Goal: Information Seeking & Learning: Learn about a topic

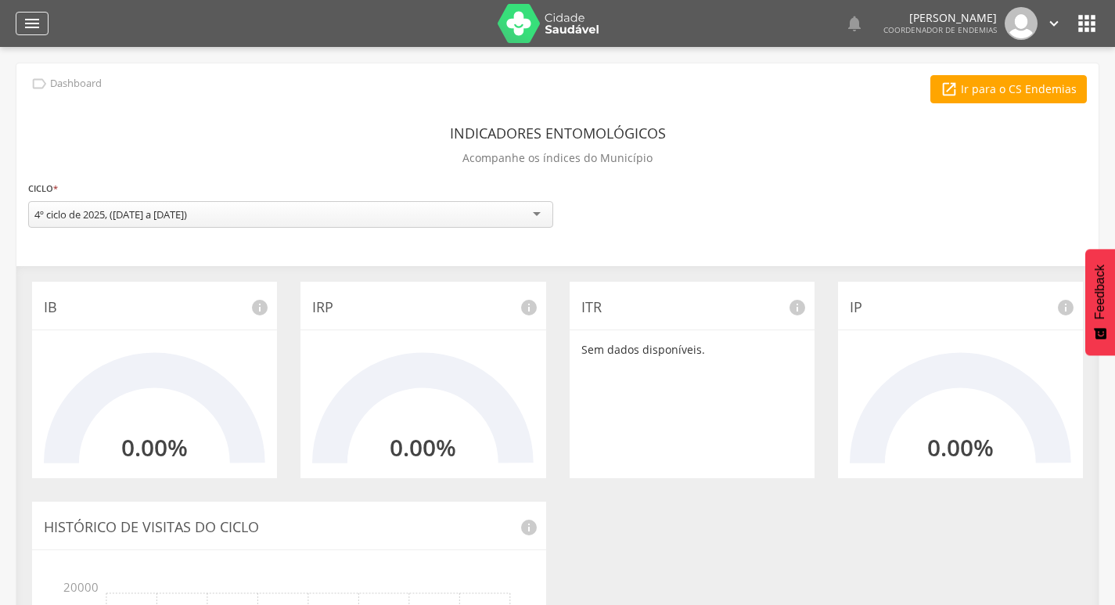
click at [44, 15] on div "" at bounding box center [32, 23] width 33 height 23
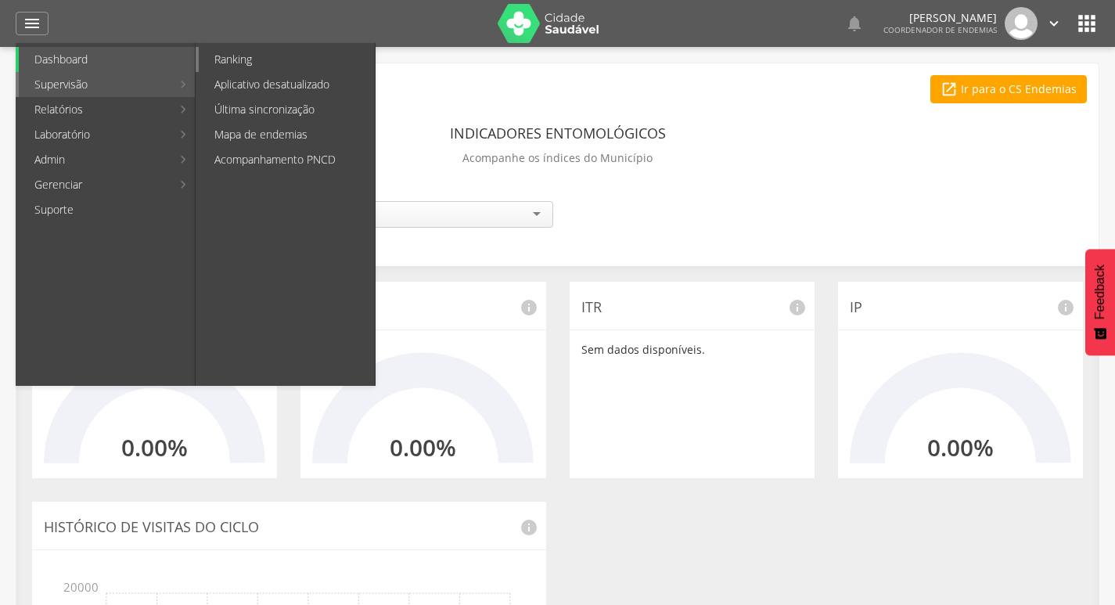
click at [278, 67] on link "Ranking" at bounding box center [287, 59] width 176 height 25
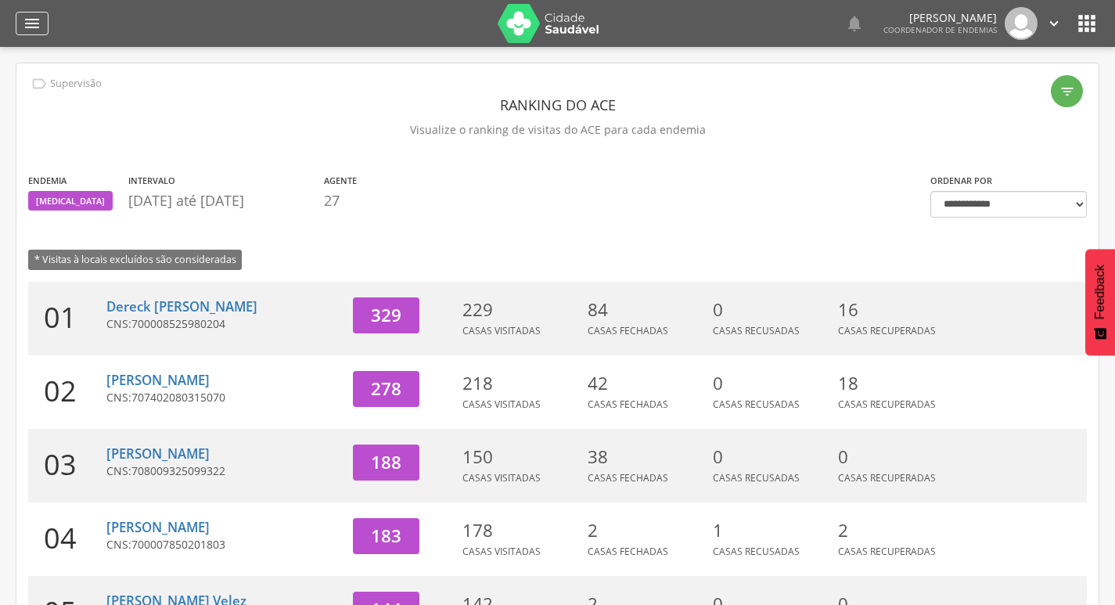
click at [27, 27] on icon "" at bounding box center [32, 23] width 19 height 19
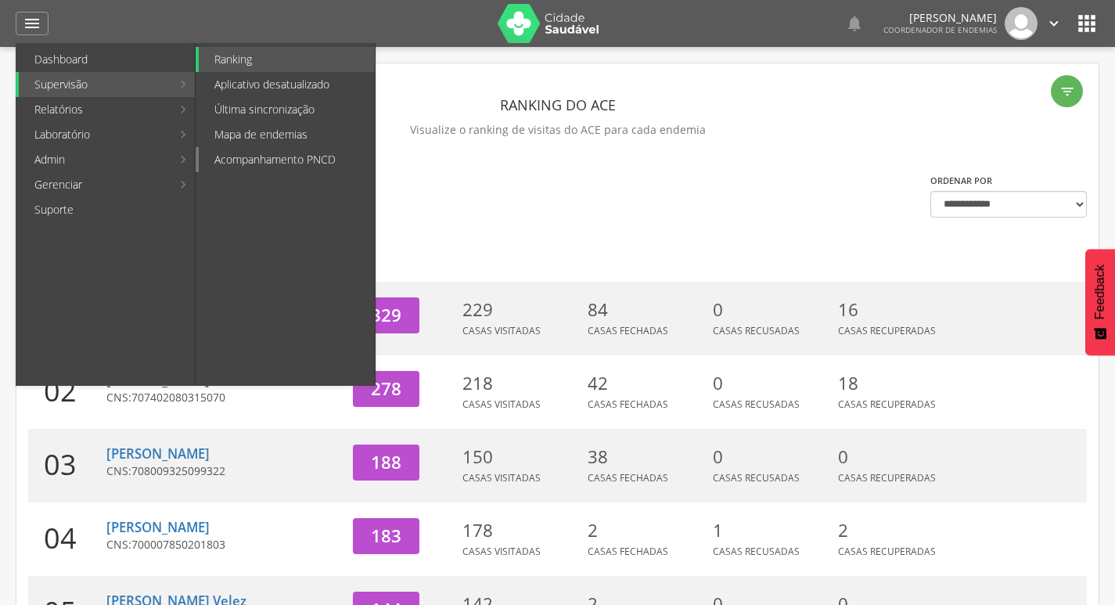
click at [308, 157] on link "Acompanhamento PNCD" at bounding box center [287, 159] width 176 height 25
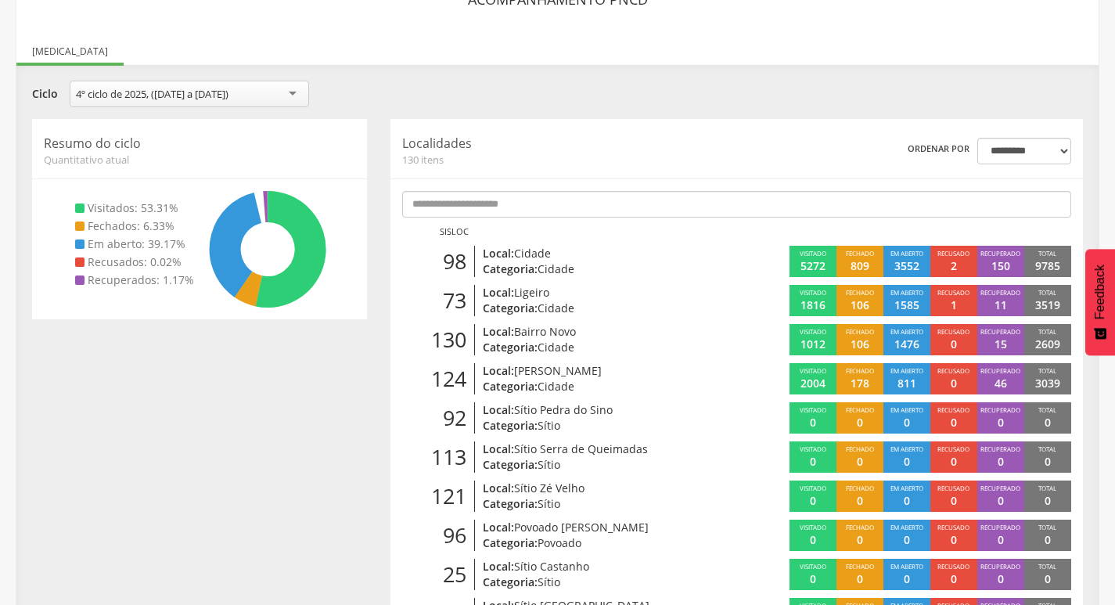
scroll to position [203, 0]
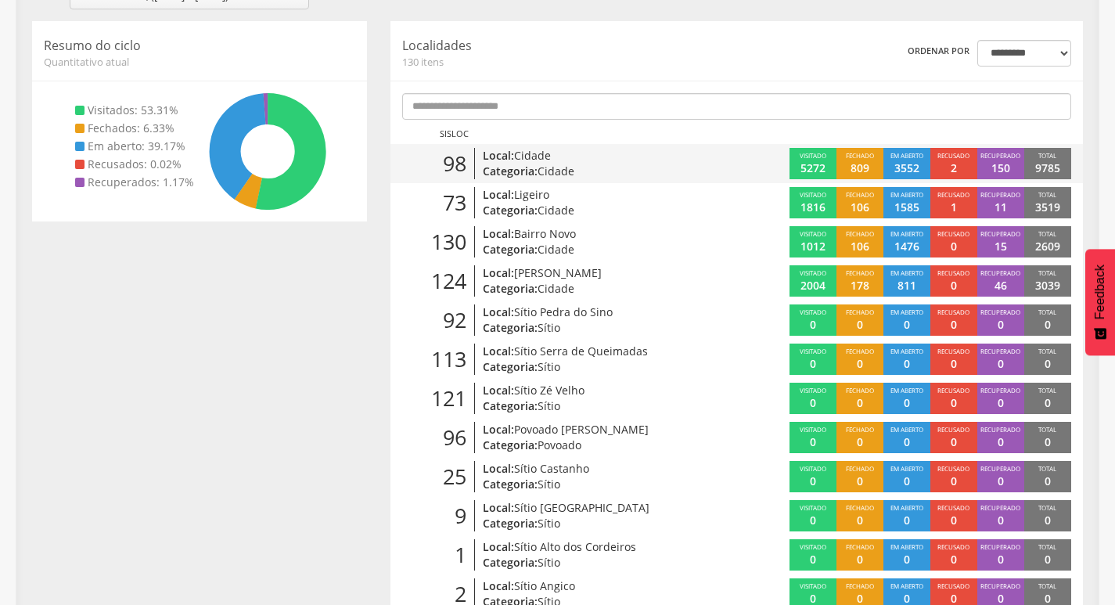
click at [689, 161] on p "Local: Cidade" at bounding box center [593, 156] width 221 height 16
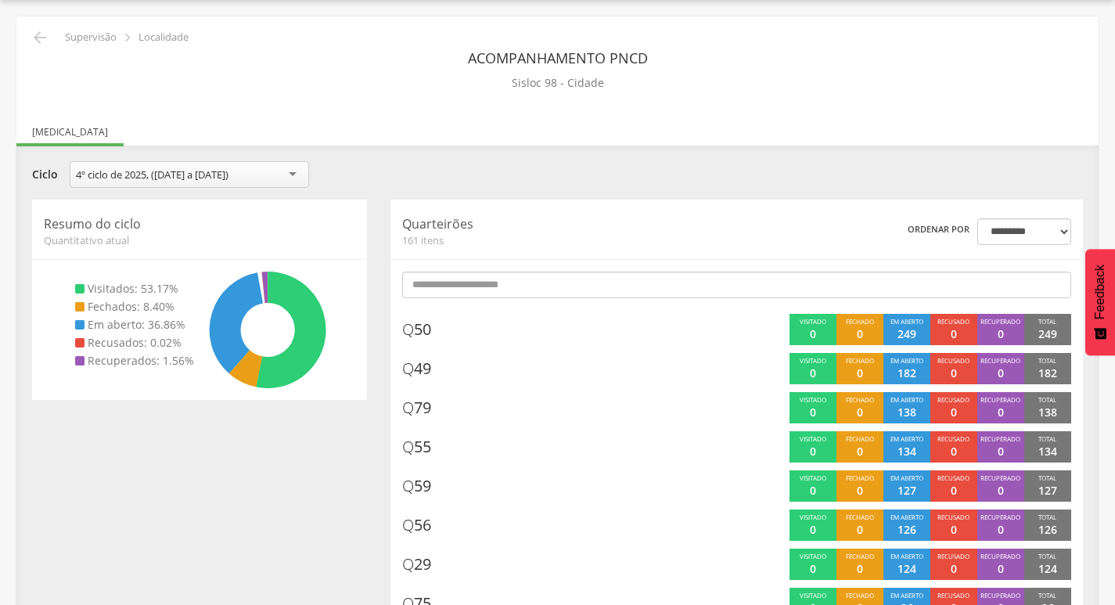
scroll to position [203, 0]
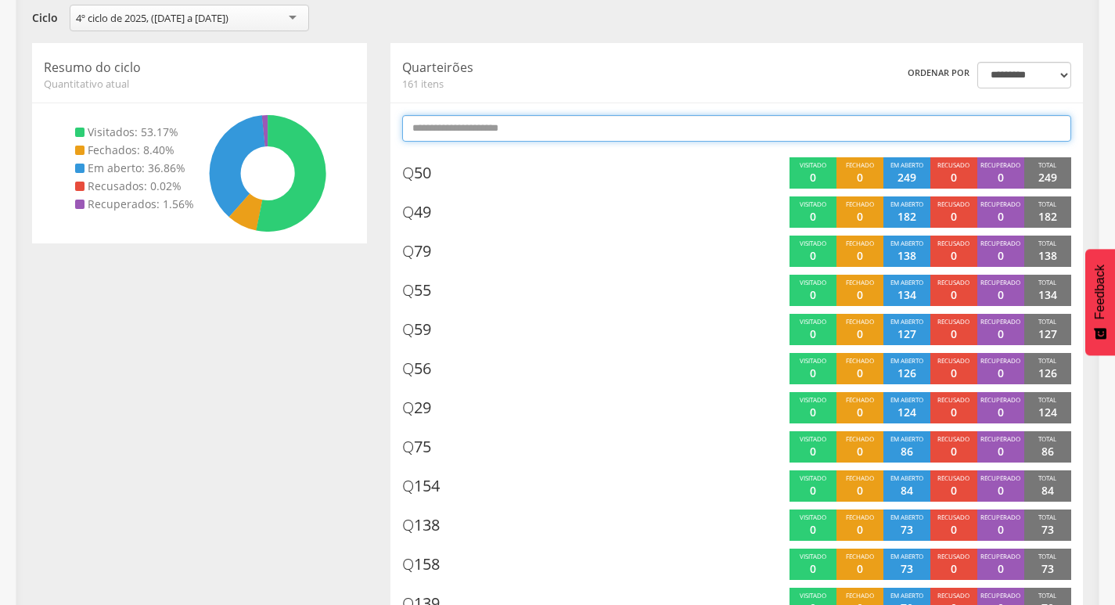
click at [754, 120] on input "text" at bounding box center [736, 128] width 669 height 27
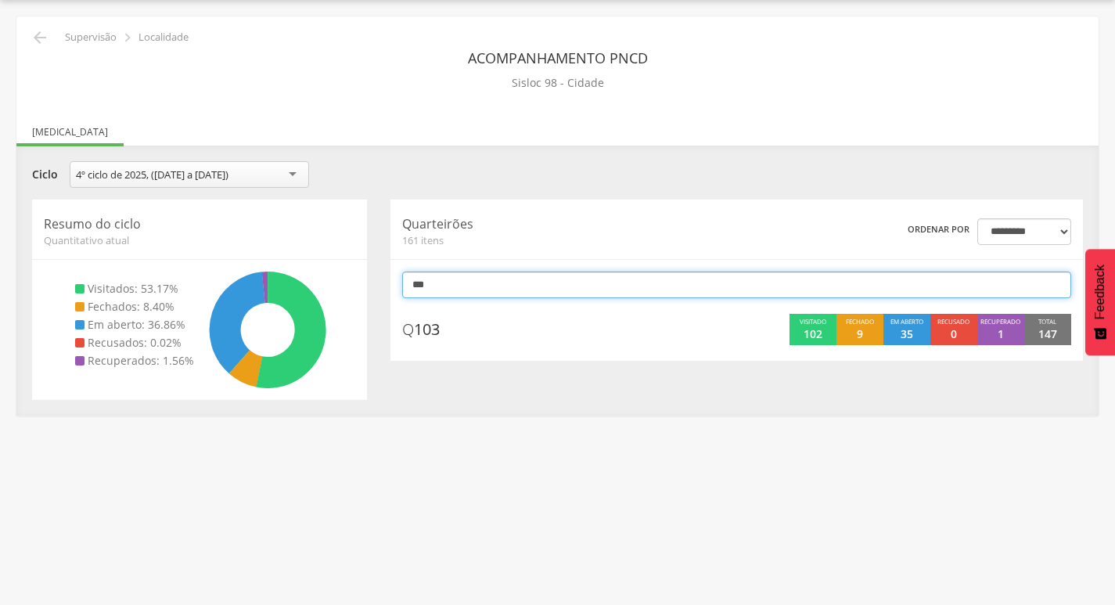
scroll to position [47, 0]
type input "*"
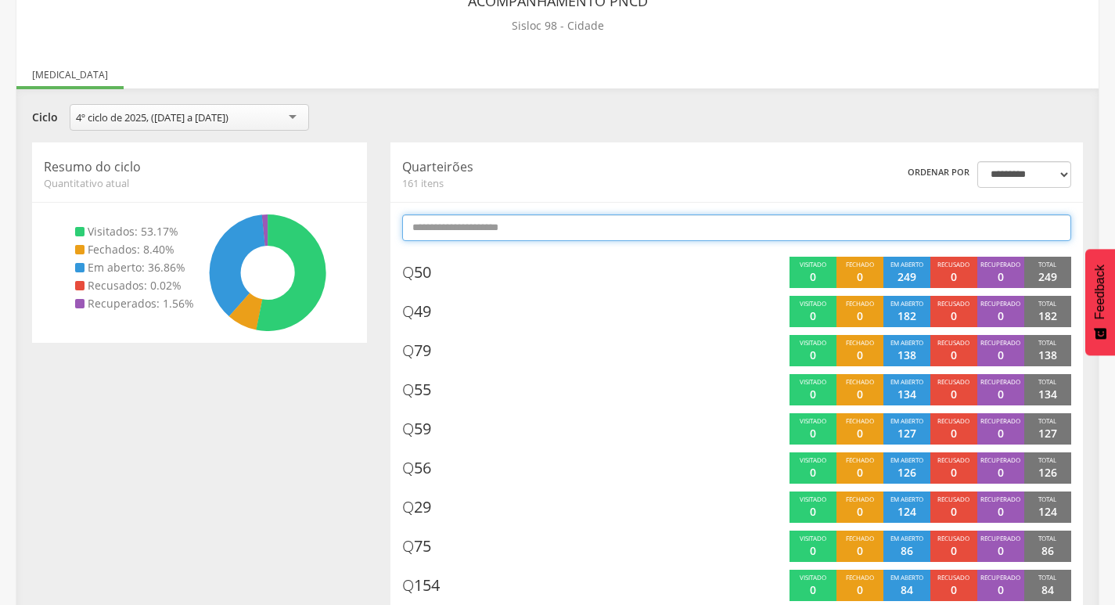
scroll to position [0, 0]
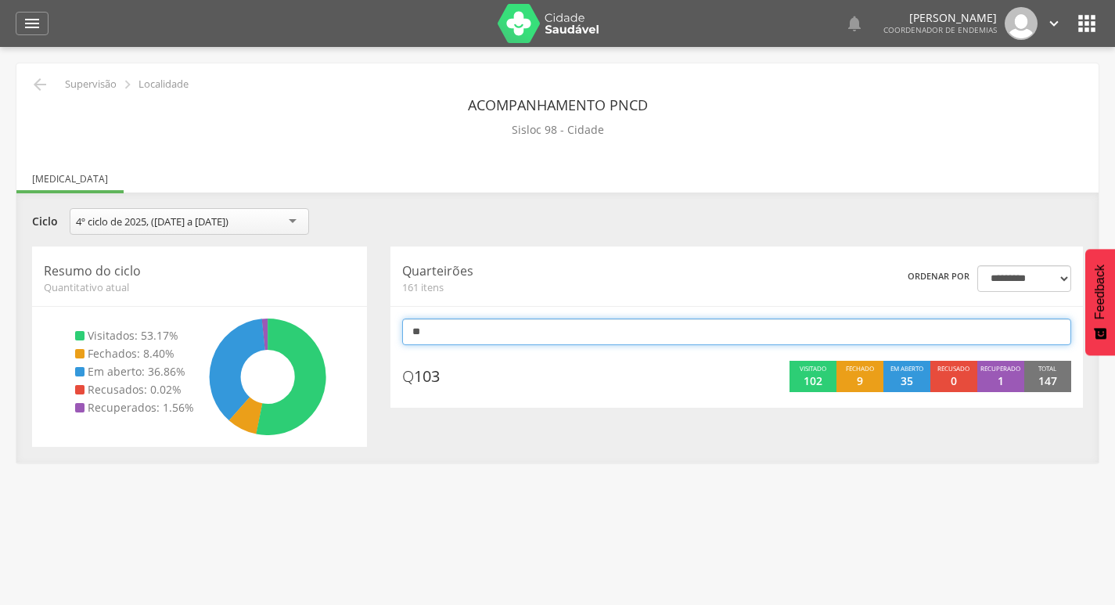
type input "*"
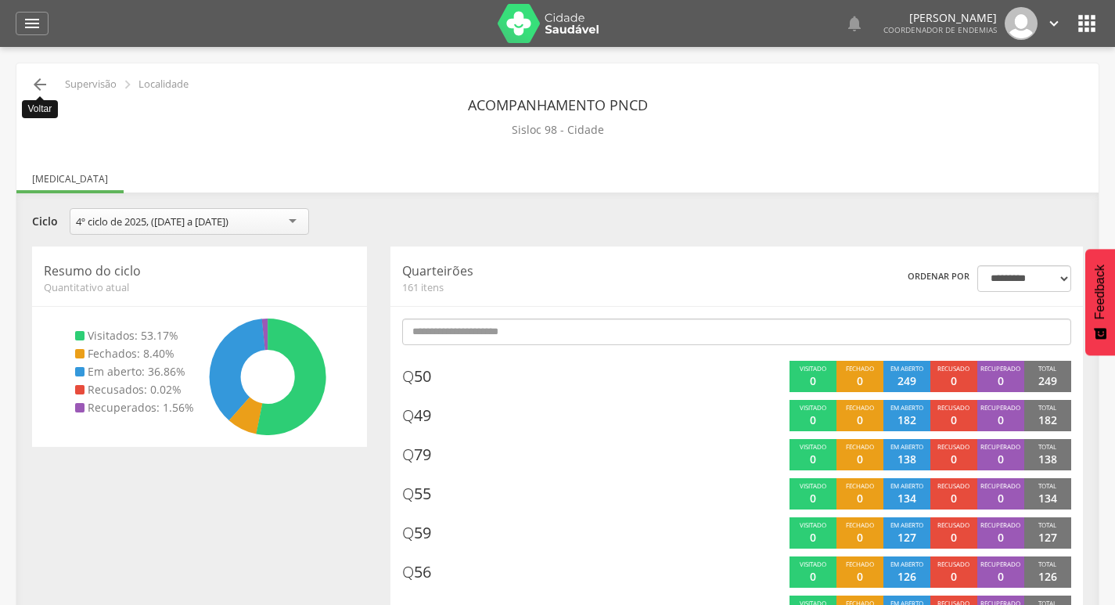
click at [38, 83] on icon "" at bounding box center [40, 84] width 19 height 19
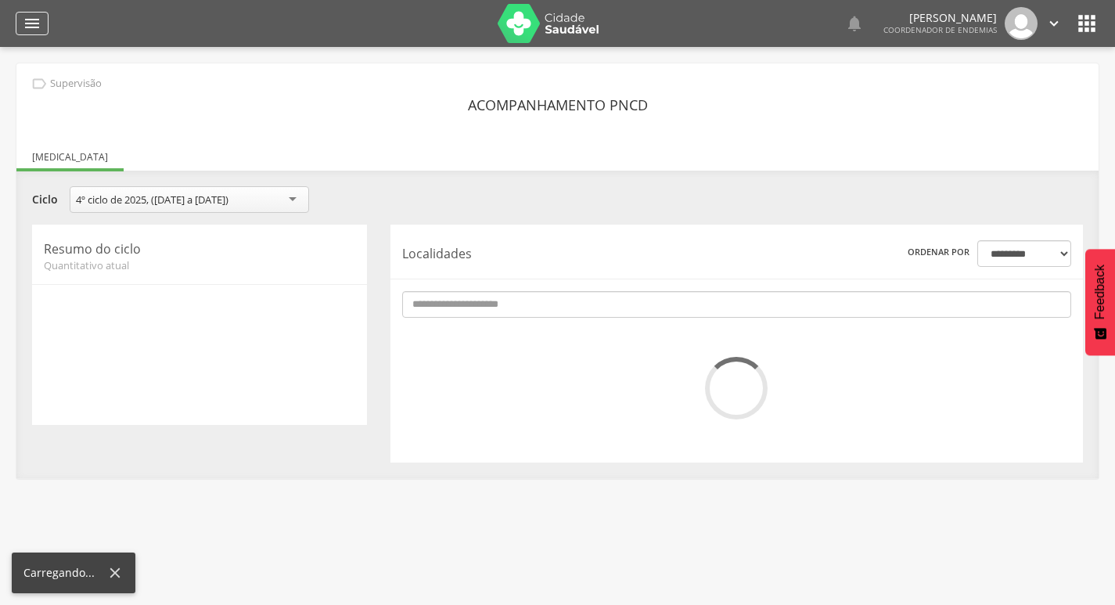
click at [31, 25] on icon "" at bounding box center [32, 23] width 19 height 19
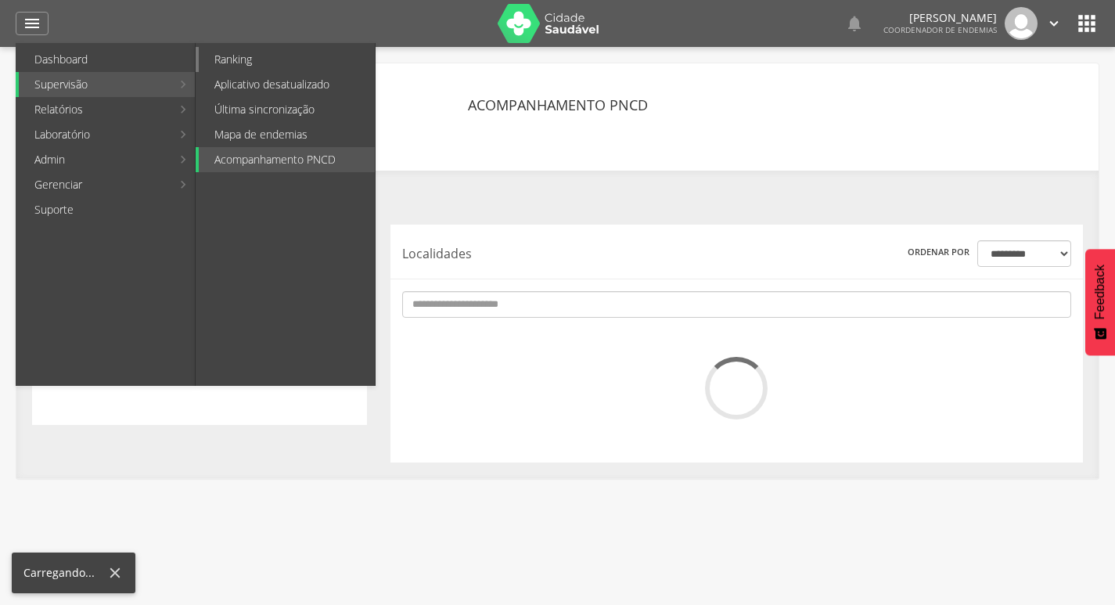
click at [311, 59] on link "Ranking" at bounding box center [287, 59] width 176 height 25
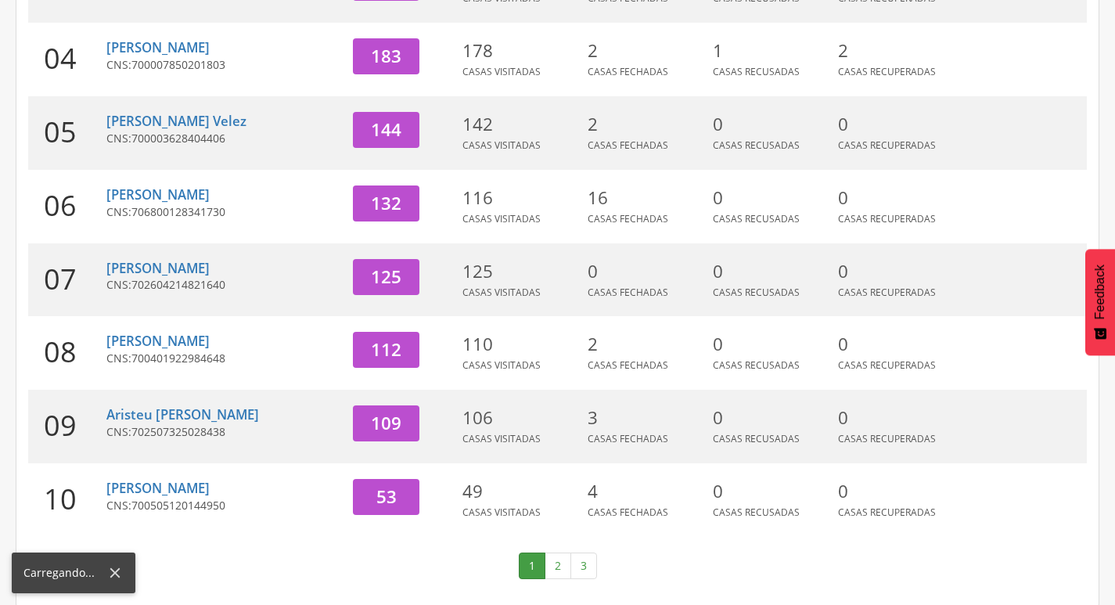
scroll to position [482, 0]
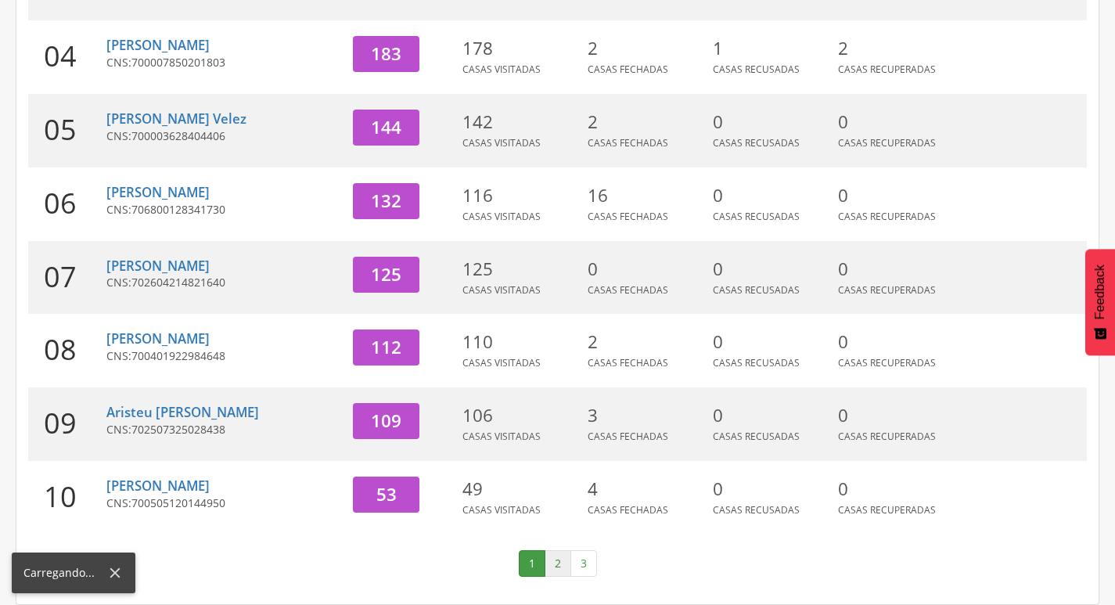
click at [554, 564] on link "2" at bounding box center [558, 563] width 27 height 27
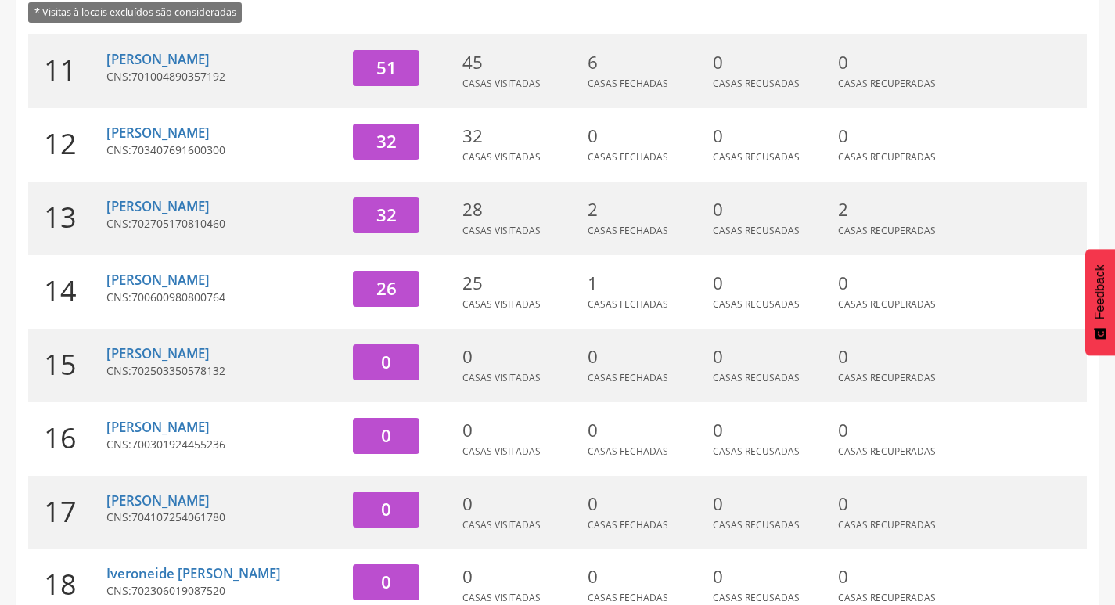
scroll to position [169, 0]
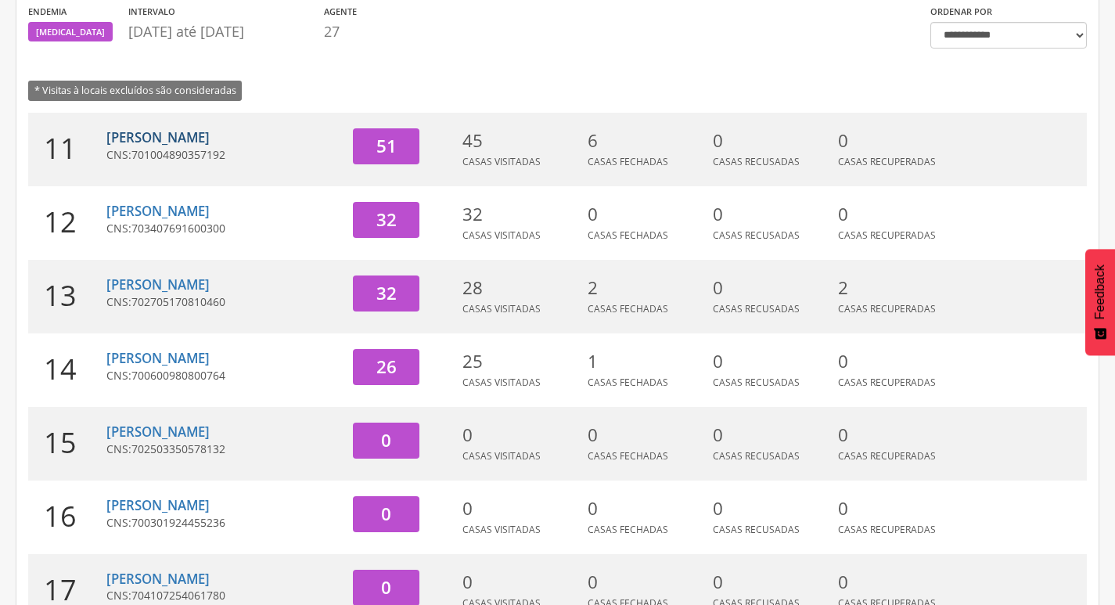
click at [173, 143] on link "[PERSON_NAME]" at bounding box center [157, 137] width 103 height 18
type input "**********"
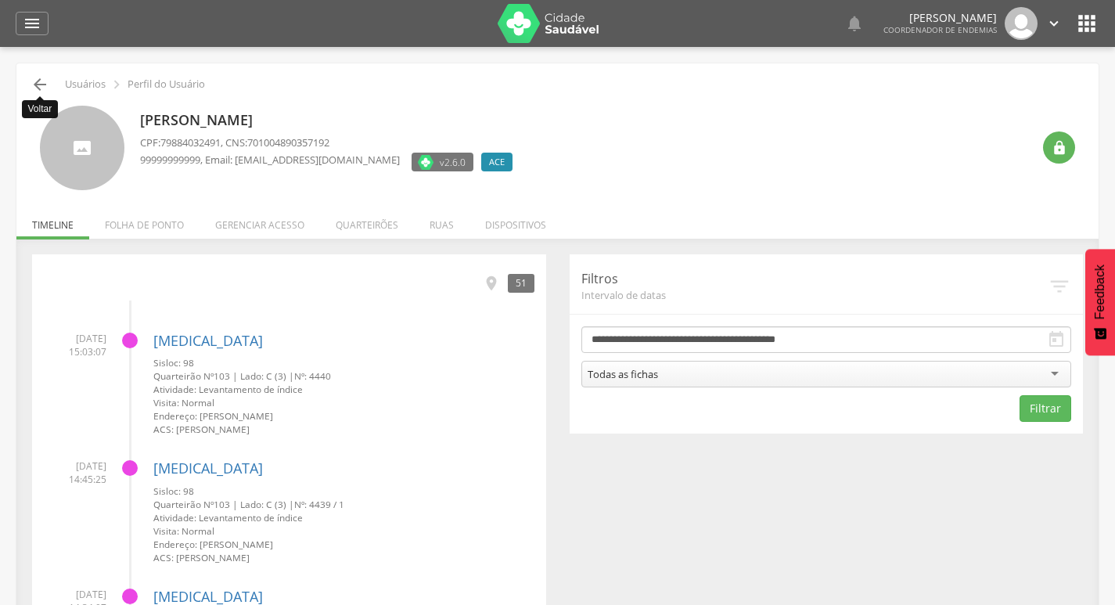
click at [44, 81] on icon "" at bounding box center [40, 84] width 19 height 19
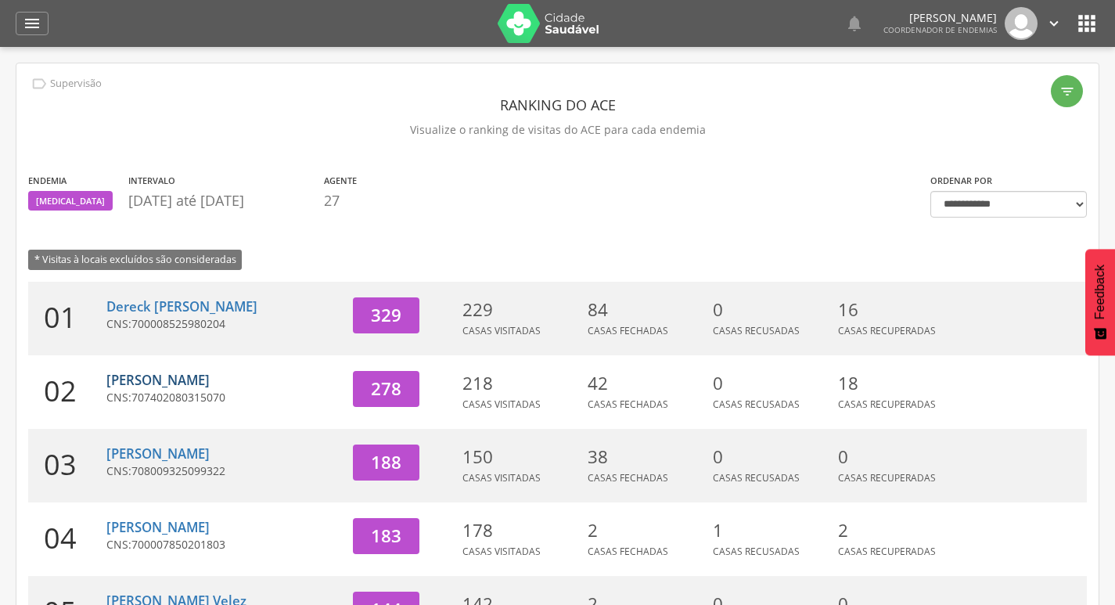
click at [190, 381] on link "[PERSON_NAME]" at bounding box center [157, 380] width 103 height 18
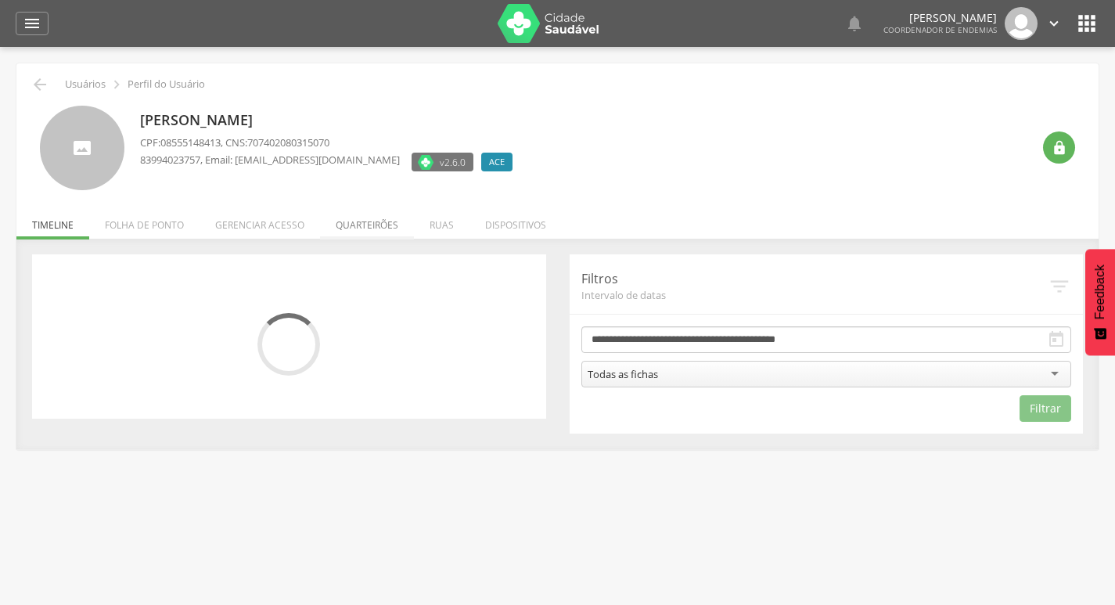
click at [370, 211] on li "Quarteirões" at bounding box center [367, 221] width 94 height 37
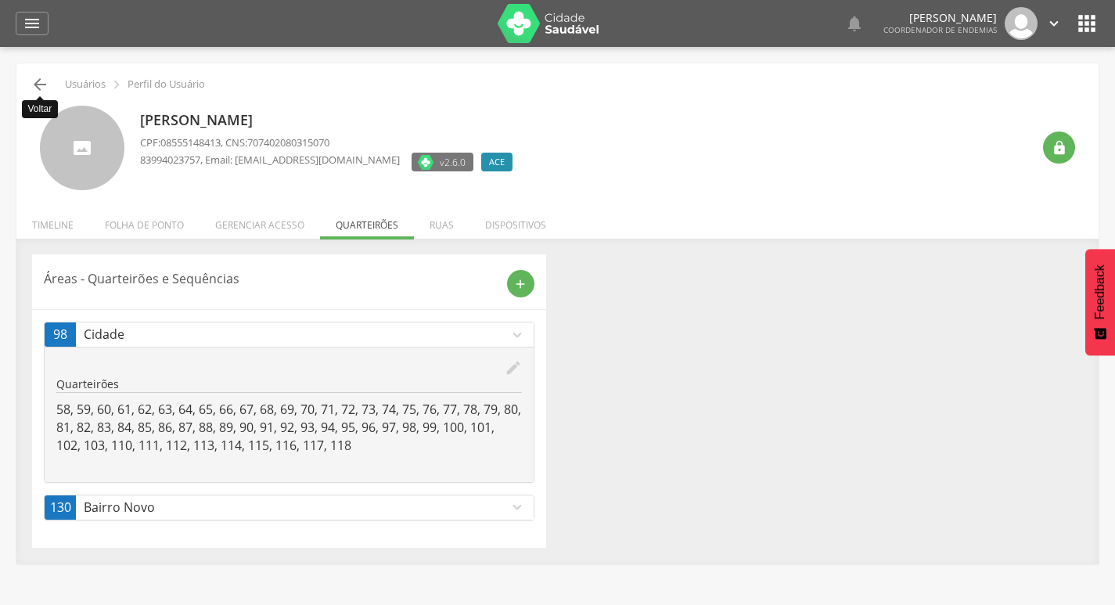
click at [46, 90] on icon "" at bounding box center [40, 84] width 19 height 19
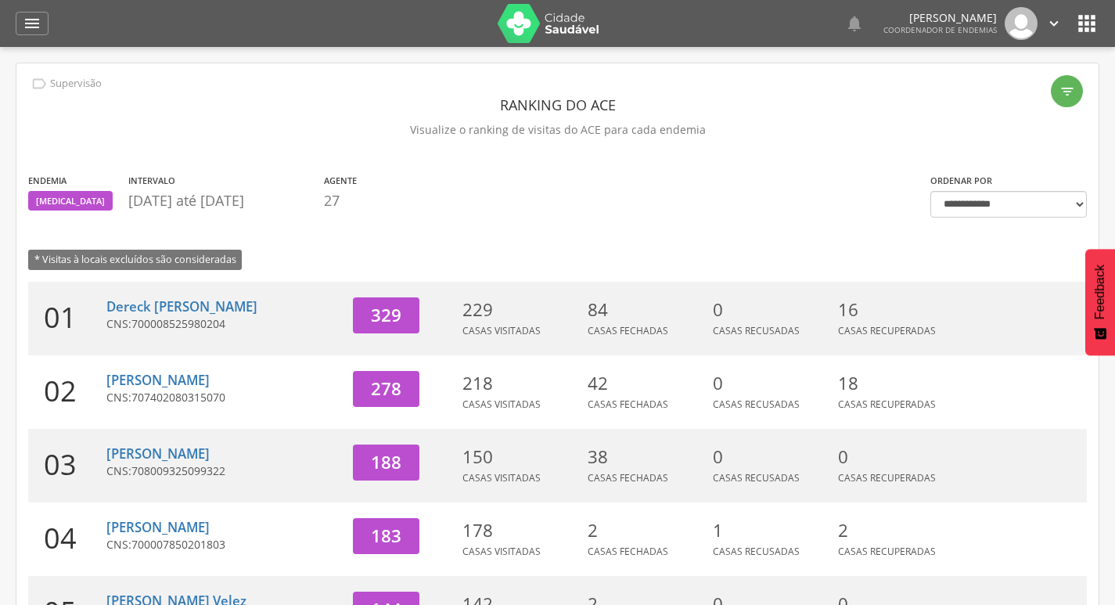
click at [31, 38] on div " Dashboard Supervisão Ranking Aplicativo desatualizado Última sincronização Ma…" at bounding box center [558, 23] width 1084 height 47
drag, startPoint x: 1049, startPoint y: 33, endPoint x: 1030, endPoint y: 100, distance: 69.9
click at [1048, 34] on link "" at bounding box center [1054, 23] width 17 height 33
click at [1024, 89] on link "Sair" at bounding box center [1000, 91] width 124 height 20
